Goal: Information Seeking & Learning: Learn about a topic

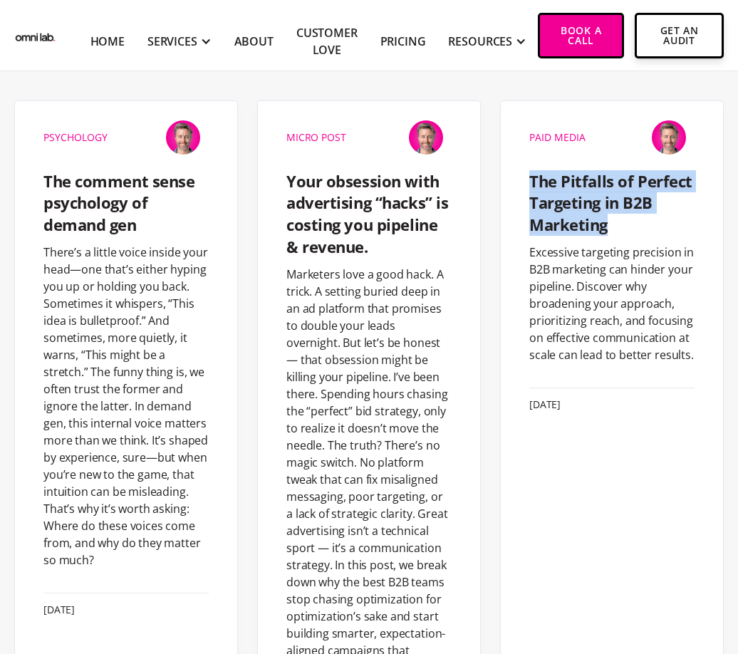
drag, startPoint x: 332, startPoint y: 207, endPoint x: 562, endPoint y: 93, distance: 256.9
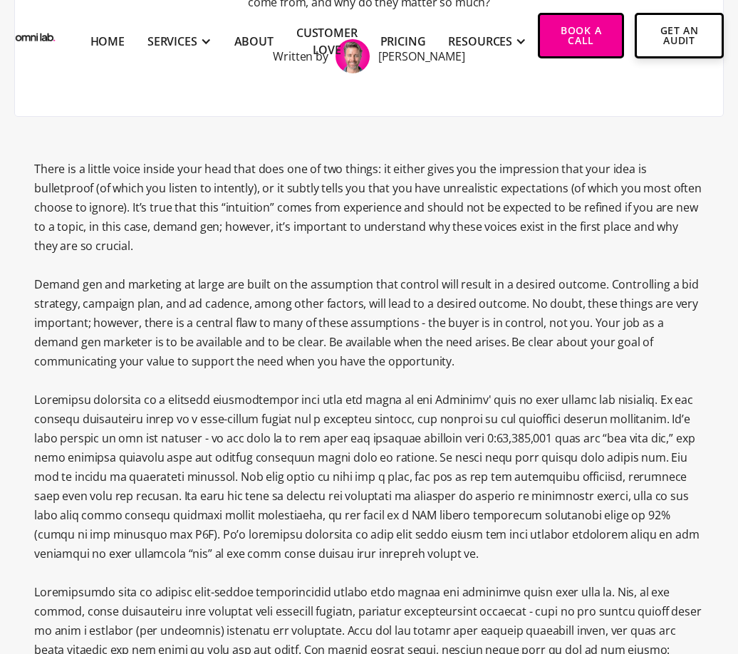
scroll to position [252, 0]
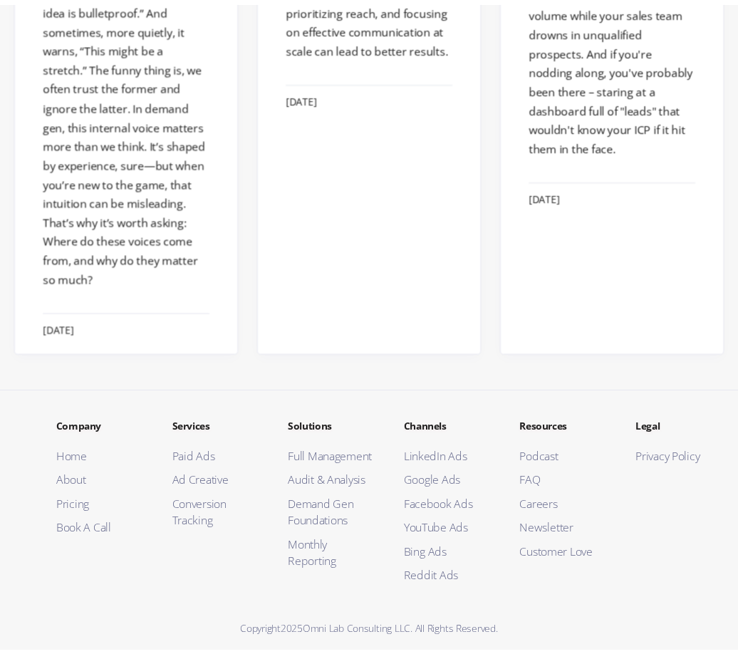
scroll to position [2572, 0]
